Goal: Transaction & Acquisition: Purchase product/service

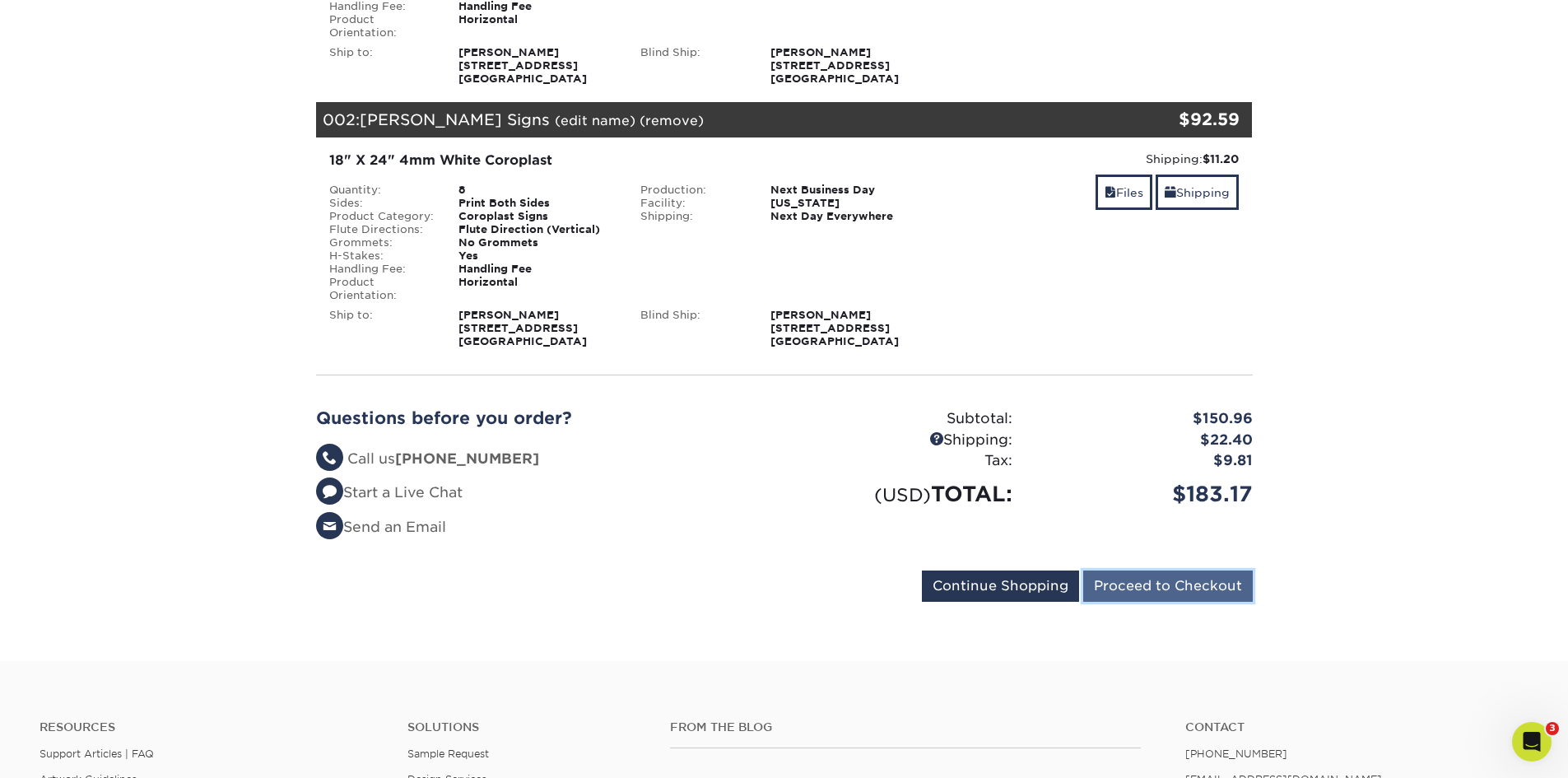
click at [1126, 584] on input "Proceed to Checkout" at bounding box center [1167, 586] width 170 height 31
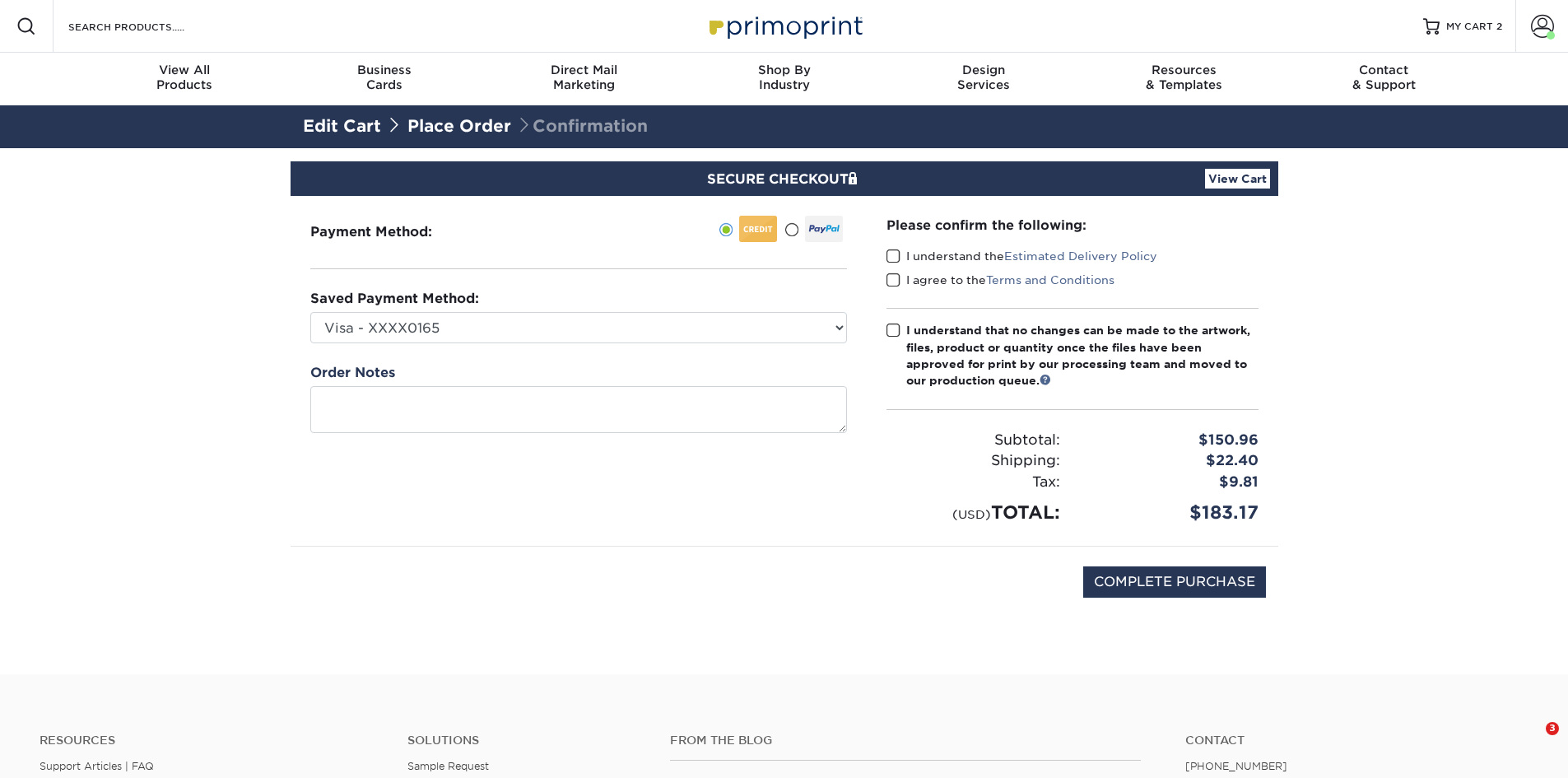
click at [894, 253] on span at bounding box center [893, 256] width 14 height 16
click at [0, 0] on input "I understand the Estimated Delivery Policy" at bounding box center [0, 0] width 0 height 0
click at [900, 285] on label "I agree to the Terms and Conditions" at bounding box center [1000, 280] width 228 height 17
click at [0, 0] on input "I agree to the Terms and Conditions" at bounding box center [0, 0] width 0 height 0
click at [894, 329] on span at bounding box center [893, 331] width 14 height 16
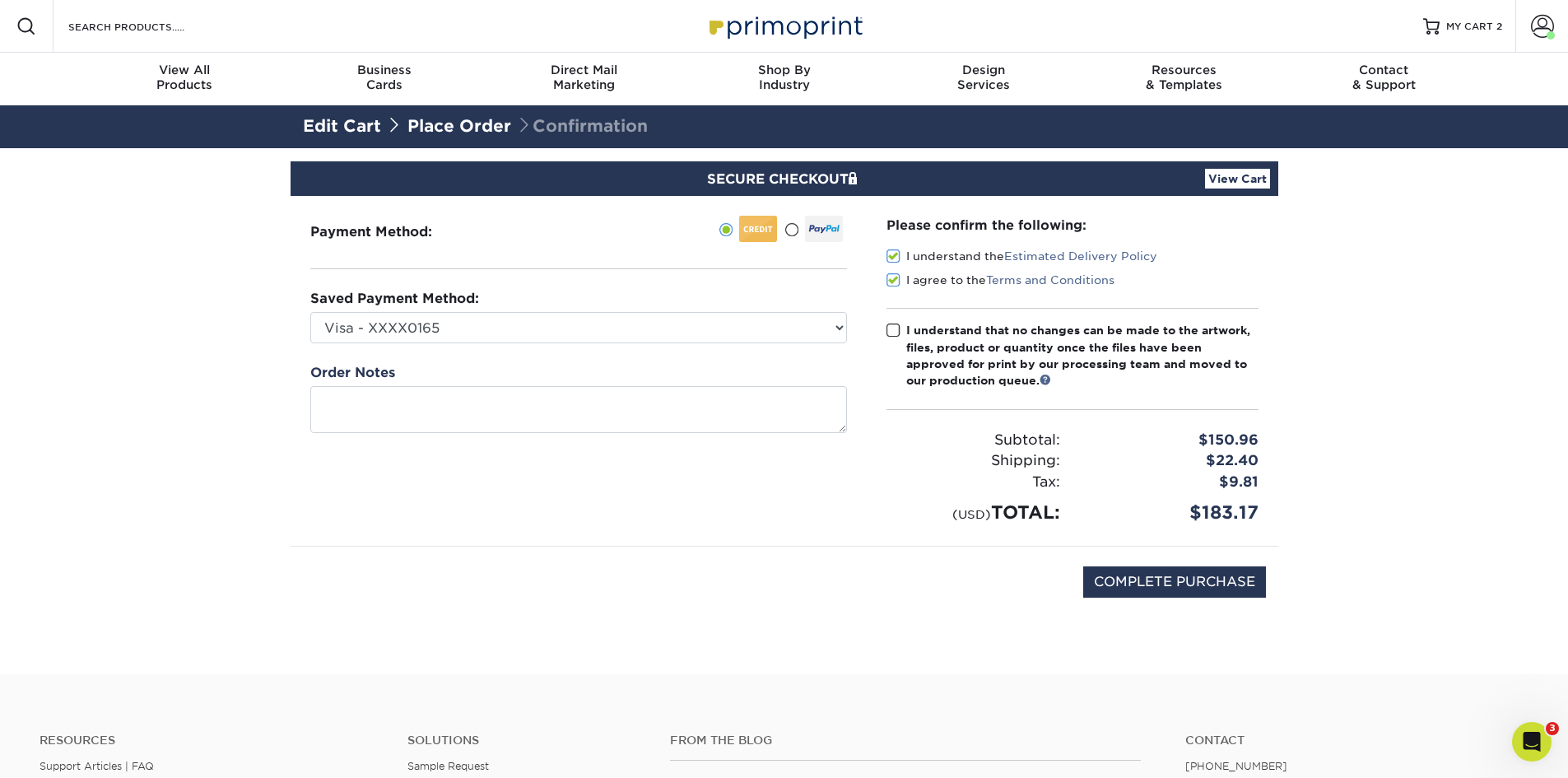
click at [0, 0] on input "I understand that no changes can be made to the artwork, files, product or quan…" at bounding box center [0, 0] width 0 height 0
click at [1099, 574] on input "COMPLETE PURCHASE" at bounding box center [1174, 583] width 183 height 31
type input "PROCESSING, PLEASE WAIT..."
